Goal: Task Accomplishment & Management: Manage account settings

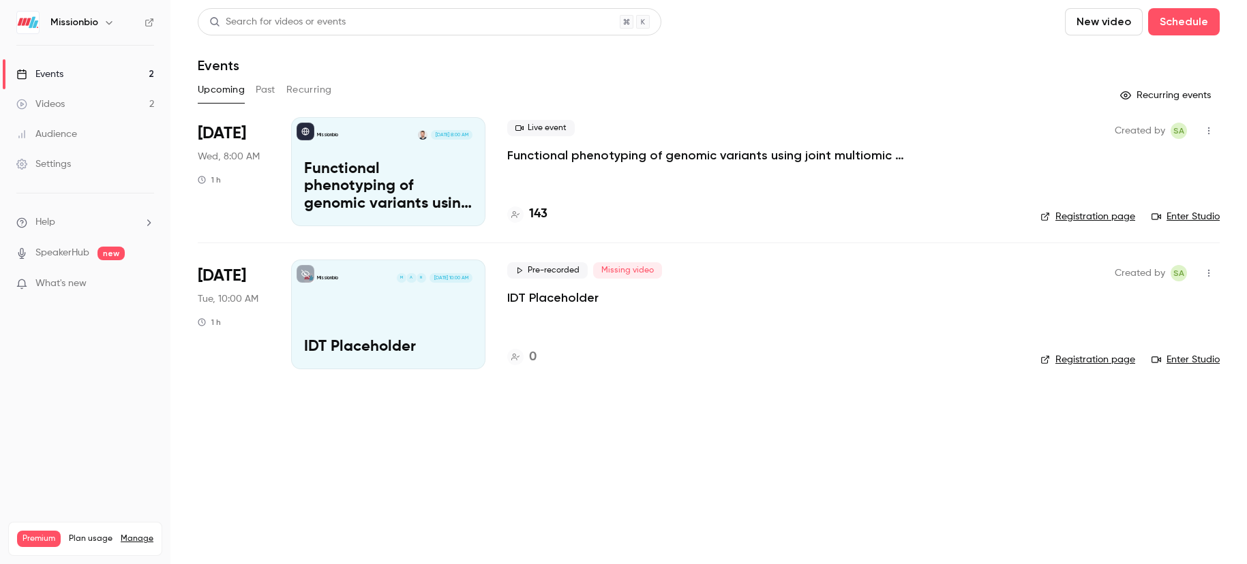
click at [85, 74] on link "Events 2" at bounding box center [85, 74] width 170 height 30
click at [628, 155] on p "Functional phenotyping of genomic variants using joint multiomic single-cell DN…" at bounding box center [711, 155] width 409 height 16
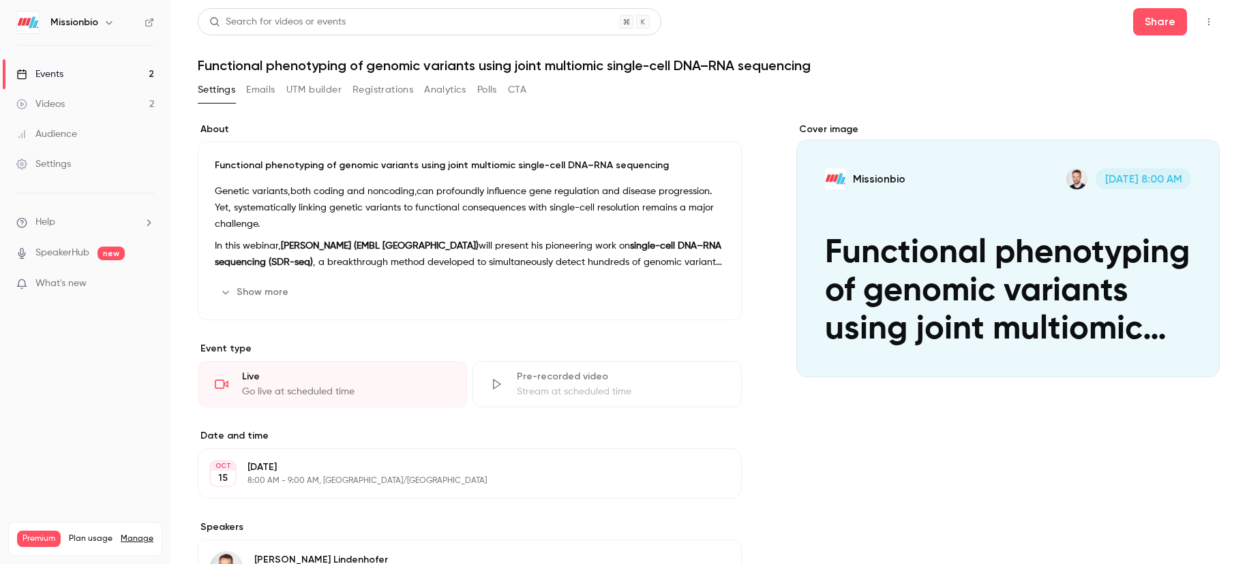
click at [380, 87] on button "Registrations" at bounding box center [382, 90] width 61 height 22
